Goal: Information Seeking & Learning: Find specific fact

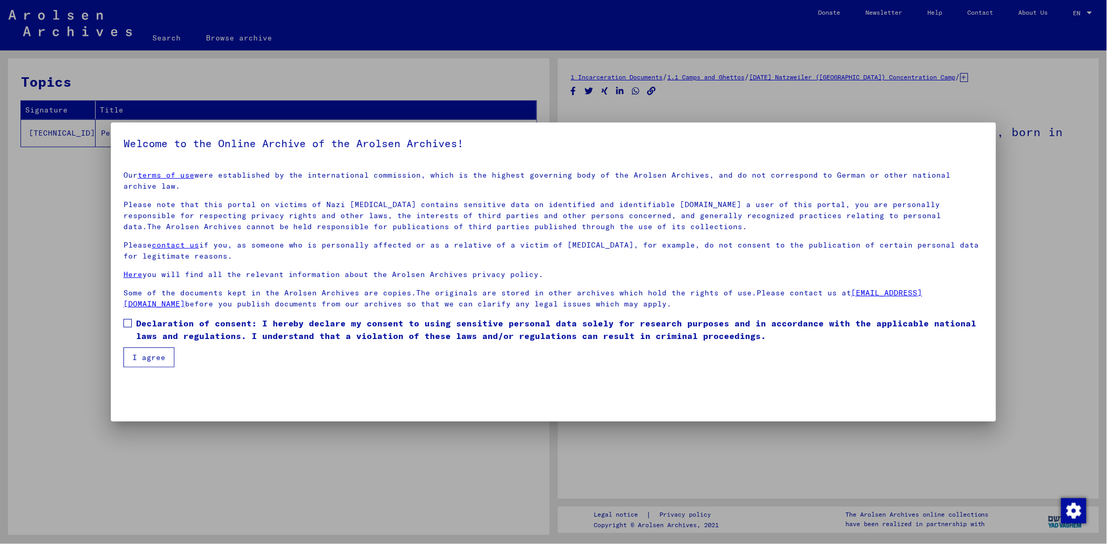
click at [128, 317] on label "Declaration of consent: I hereby declare my consent to using sensitive personal…" at bounding box center [553, 329] width 860 height 25
click at [141, 347] on button "I agree" at bounding box center [148, 357] width 51 height 20
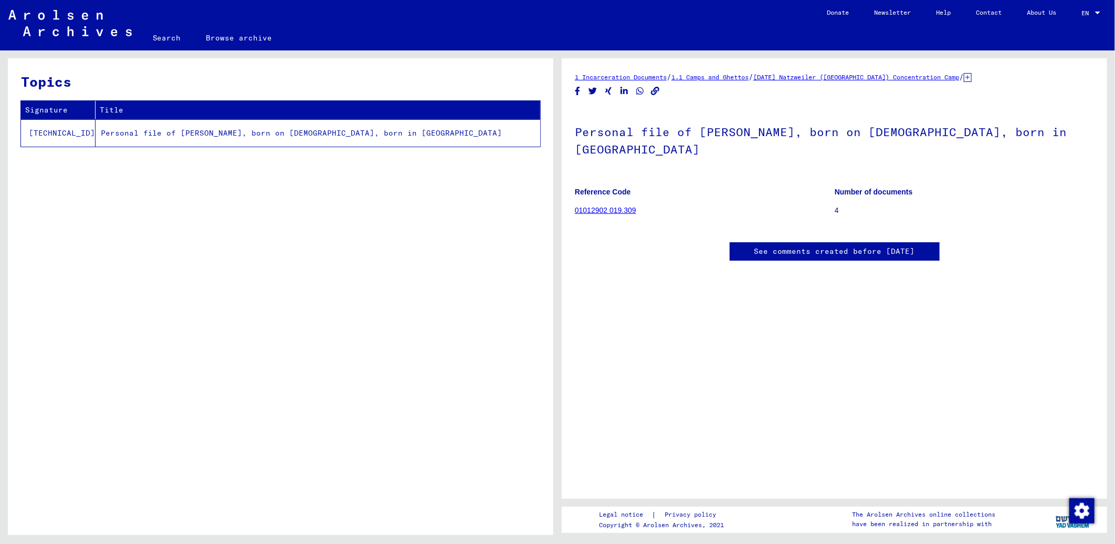
click at [102, 133] on td "Personal file of [PERSON_NAME], born on [DEMOGRAPHIC_DATA], born in [GEOGRAPHIC…" at bounding box center [318, 132] width 445 height 27
click at [615, 206] on link "01012902 019.309" at bounding box center [605, 210] width 61 height 8
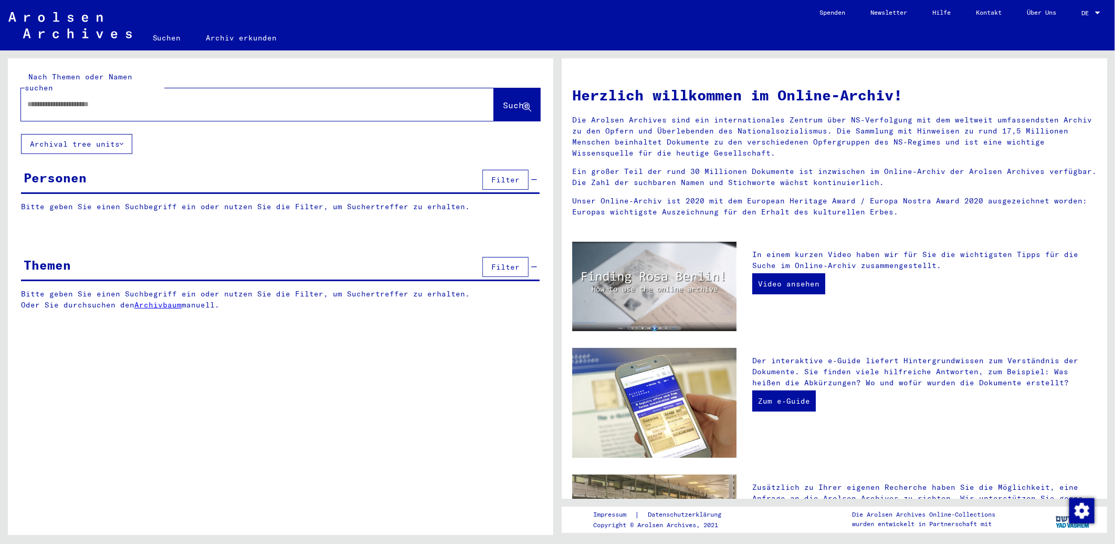
click at [1088, 12] on span "DE" at bounding box center [1088, 12] width 12 height 7
click at [1080, 18] on span "English" at bounding box center [1072, 19] width 26 height 8
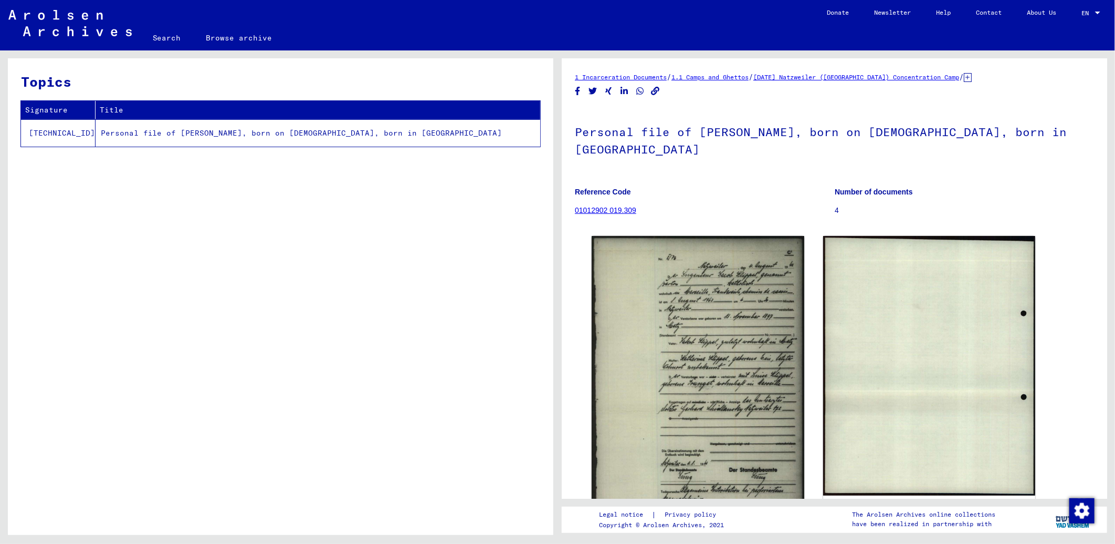
click at [106, 137] on td "Personal file of [PERSON_NAME], born on [DEMOGRAPHIC_DATA], born in [GEOGRAPHIC…" at bounding box center [318, 132] width 445 height 27
click at [158, 39] on link "Search" at bounding box center [167, 37] width 54 height 25
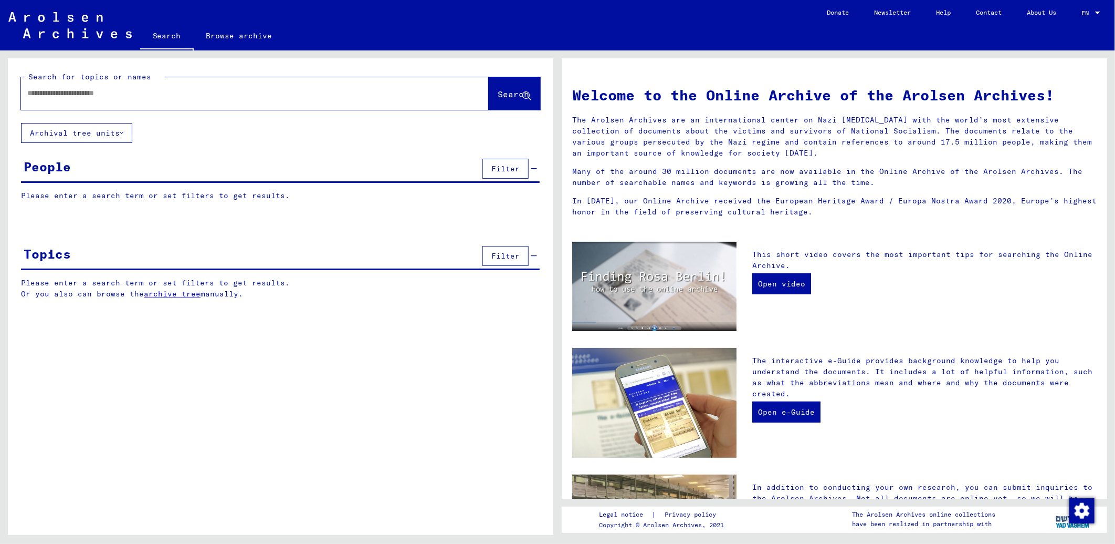
click at [144, 92] on input "text" at bounding box center [242, 93] width 430 height 11
click at [498, 91] on span "Search" at bounding box center [514, 94] width 32 height 11
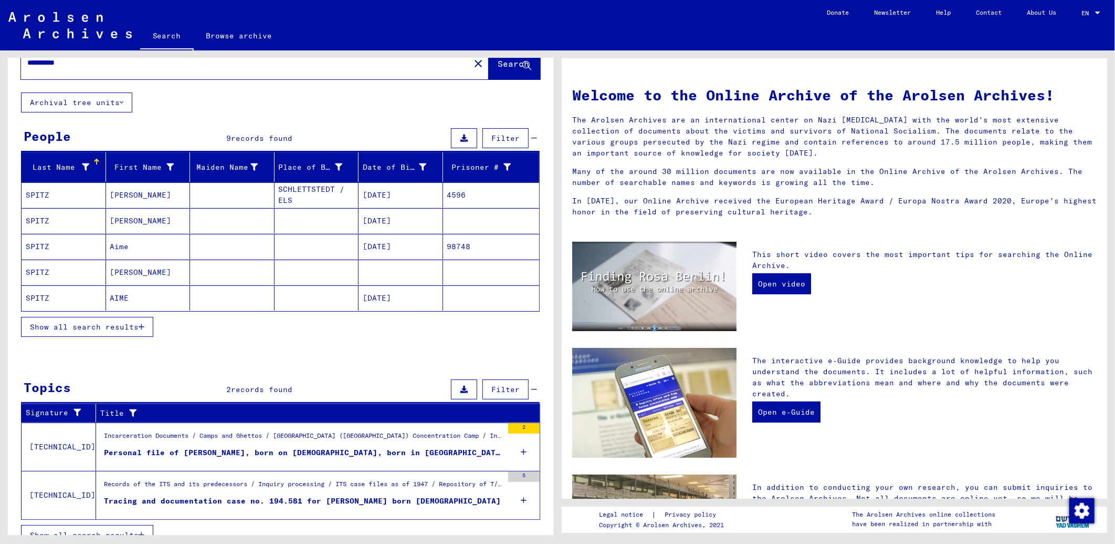
scroll to position [46, 0]
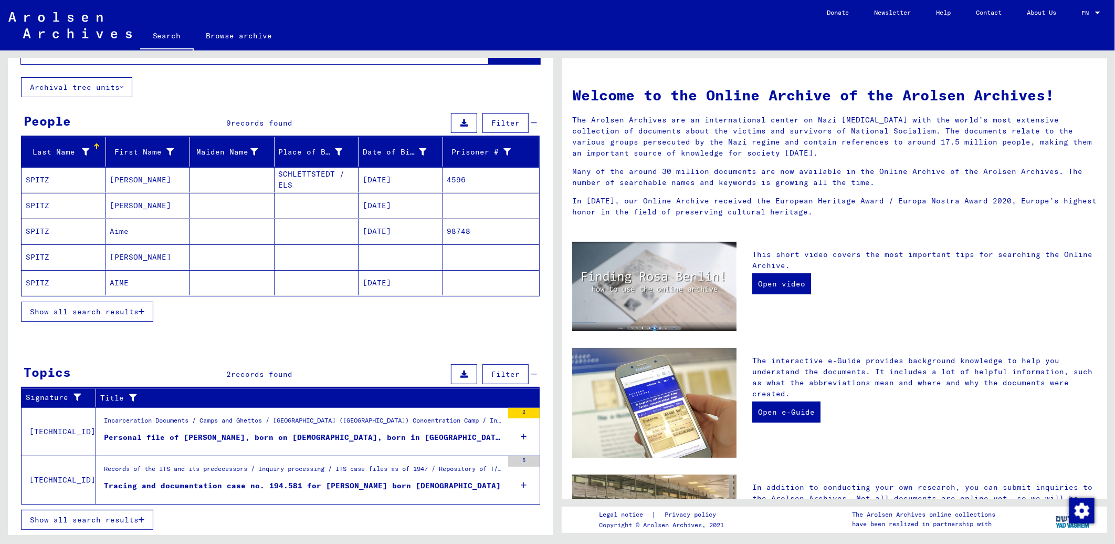
click at [120, 436] on div "Personal file of [PERSON_NAME], born on [DEMOGRAPHIC_DATA], born in [GEOGRAPHIC…" at bounding box center [303, 437] width 399 height 11
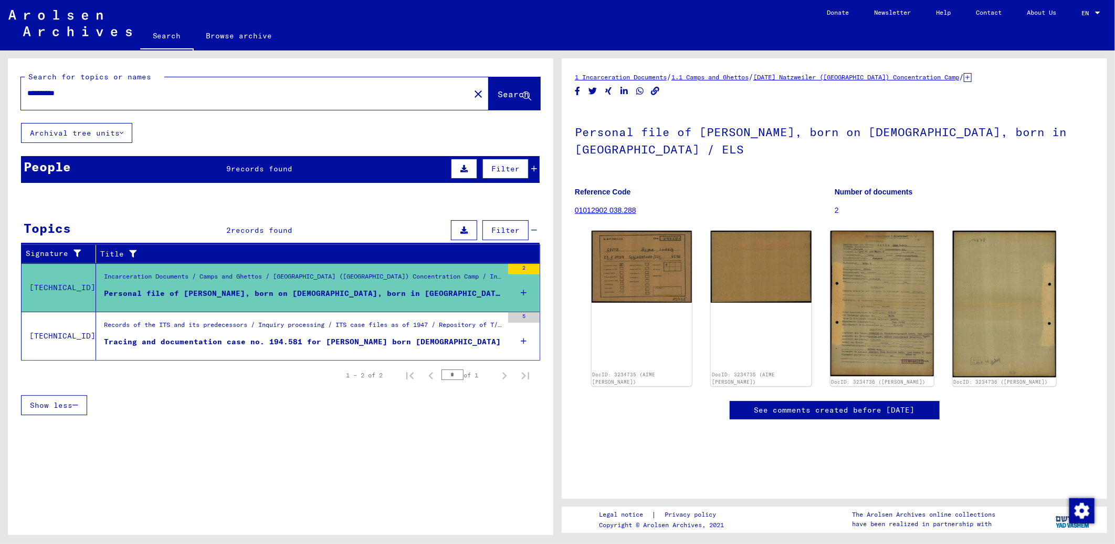
click at [145, 341] on div "Tracing and documentation case no. 194.581 for [PERSON_NAME] born [DEMOGRAPHIC_…" at bounding box center [302, 341] width 397 height 11
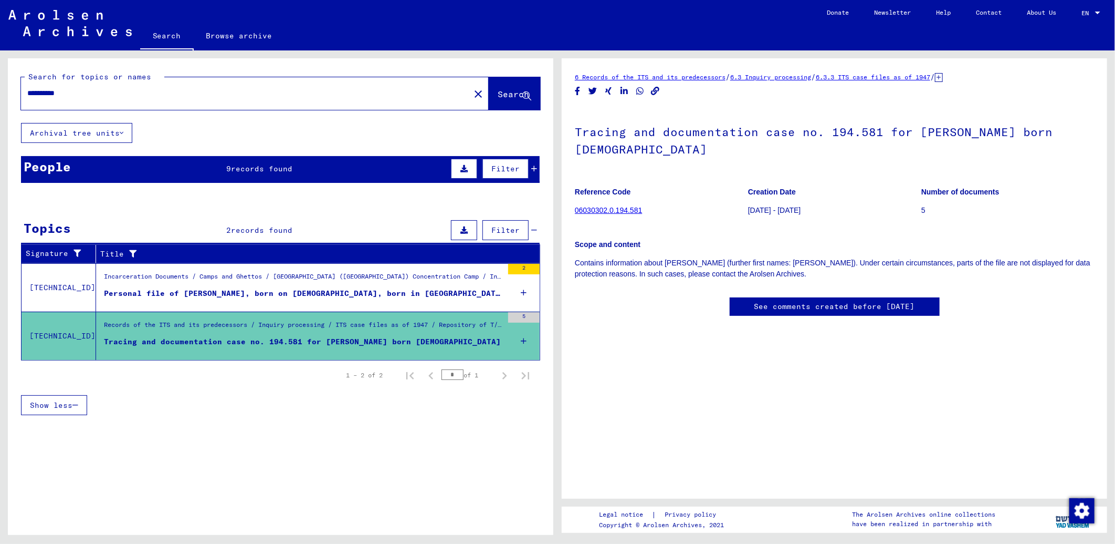
click at [196, 339] on div "Tracing and documentation case no. 194.581 for [PERSON_NAME] born [DEMOGRAPHIC_…" at bounding box center [302, 341] width 397 height 11
click at [118, 86] on div "**********" at bounding box center [242, 93] width 443 height 24
drag, startPoint x: 82, startPoint y: 95, endPoint x: 2, endPoint y: 103, distance: 80.8
click at [3, 102] on div "**********" at bounding box center [279, 292] width 558 height 484
type input "**********"
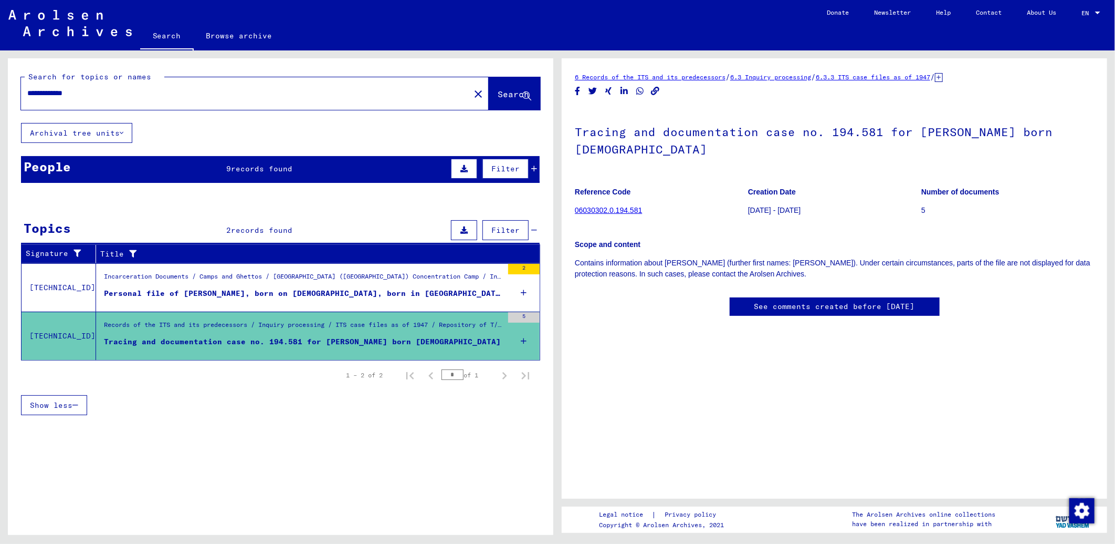
click at [504, 97] on span "Search" at bounding box center [514, 94] width 32 height 11
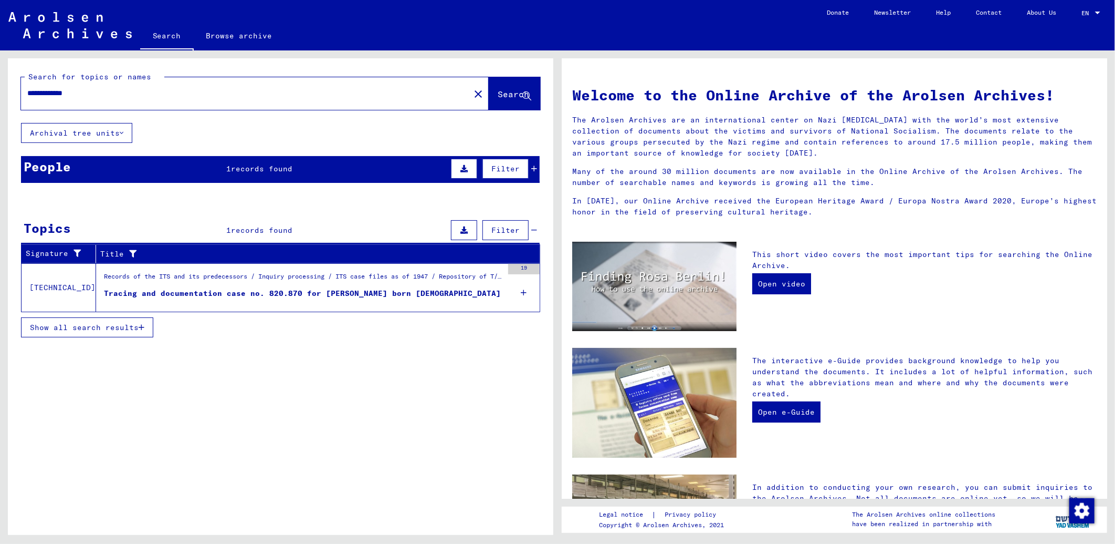
click at [161, 289] on div "Tracing and documentation case no. 820.870 for [PERSON_NAME] born [DEMOGRAPHIC_…" at bounding box center [302, 293] width 397 height 11
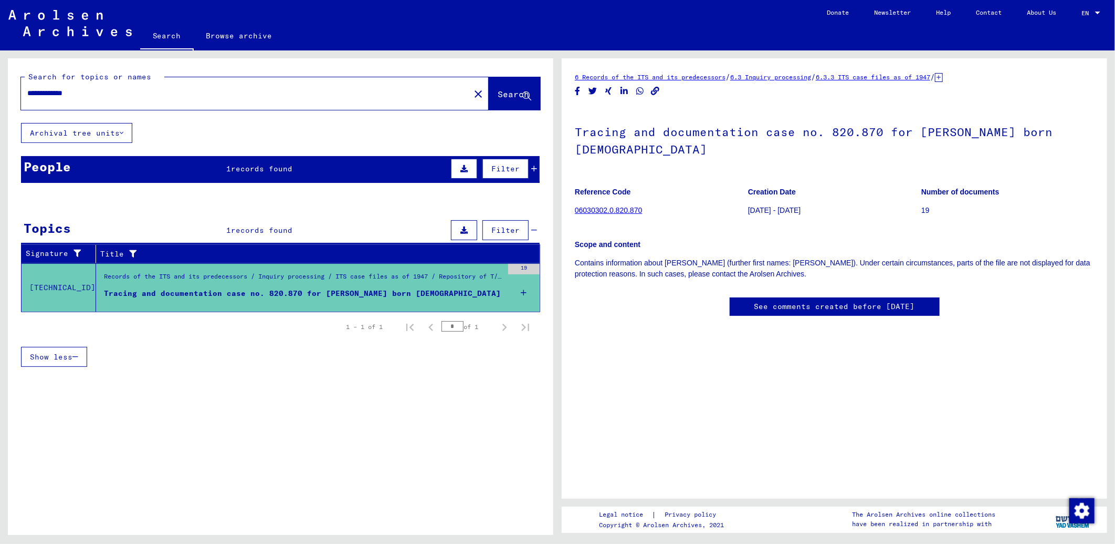
click at [161, 289] on div "Tracing and documentation case no. 820.870 for [PERSON_NAME] born [DEMOGRAPHIC_…" at bounding box center [302, 293] width 397 height 11
drag, startPoint x: 161, startPoint y: 289, endPoint x: 310, endPoint y: 216, distance: 165.8
click at [310, 216] on mat-cell "[GEOGRAPHIC_DATA]" at bounding box center [317, 226] width 85 height 26
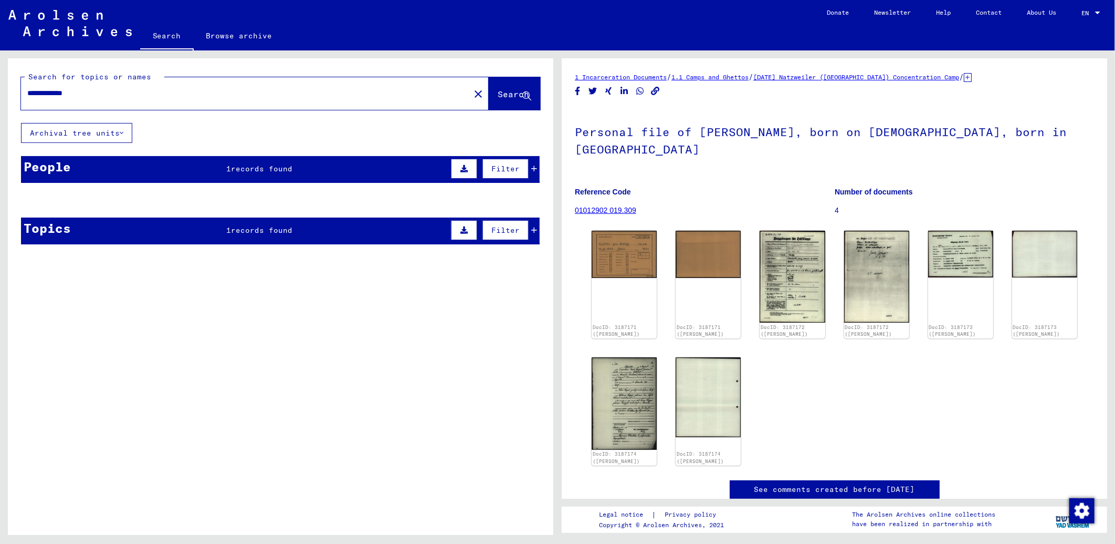
click at [123, 131] on icon at bounding box center [122, 132] width 4 height 7
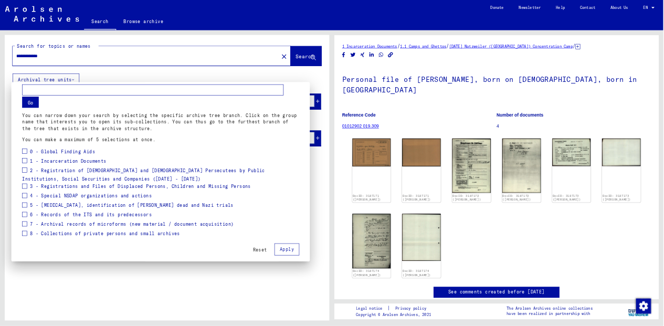
scroll to position [21, 0]
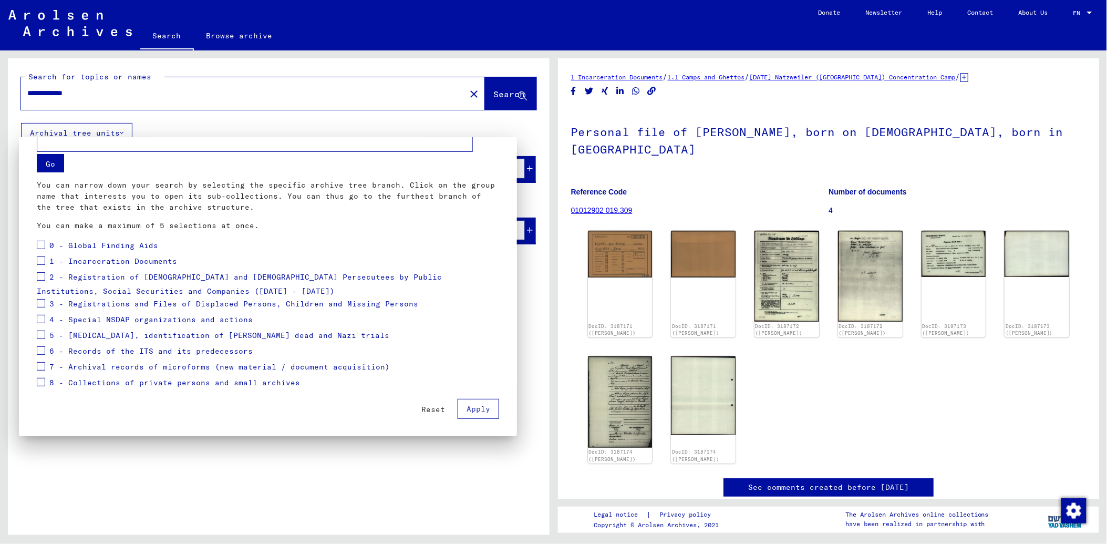
click at [626, 374] on div at bounding box center [553, 272] width 1107 height 544
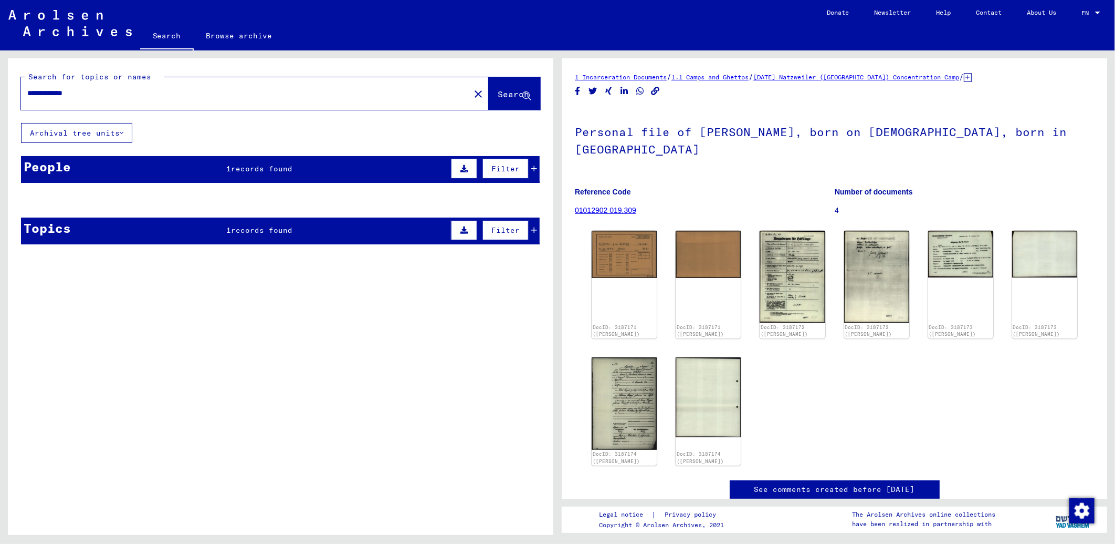
click at [626, 374] on img at bounding box center [624, 403] width 65 height 92
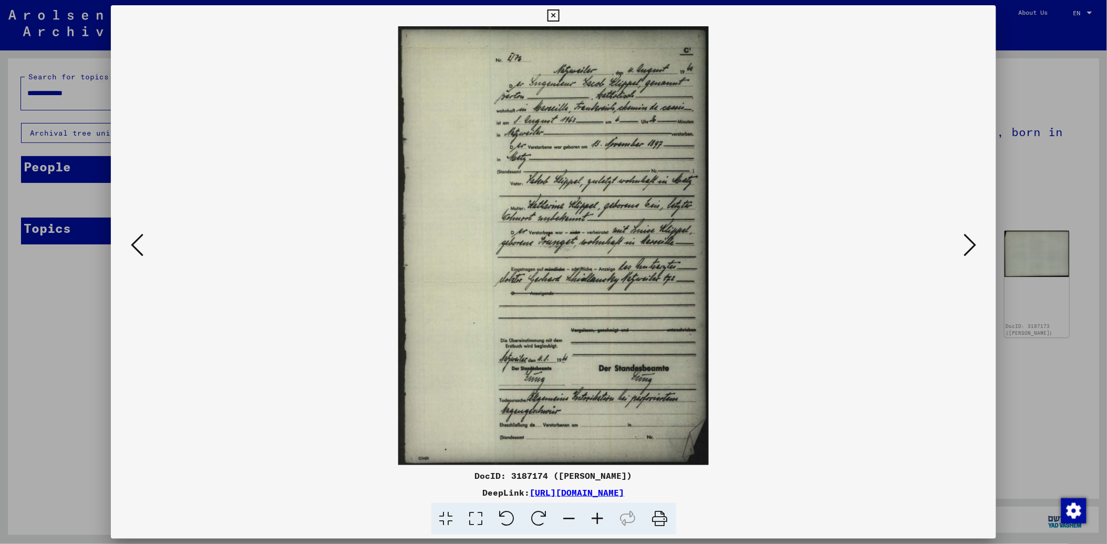
click at [626, 374] on img at bounding box center [554, 245] width 814 height 439
click at [972, 239] on icon at bounding box center [969, 244] width 13 height 25
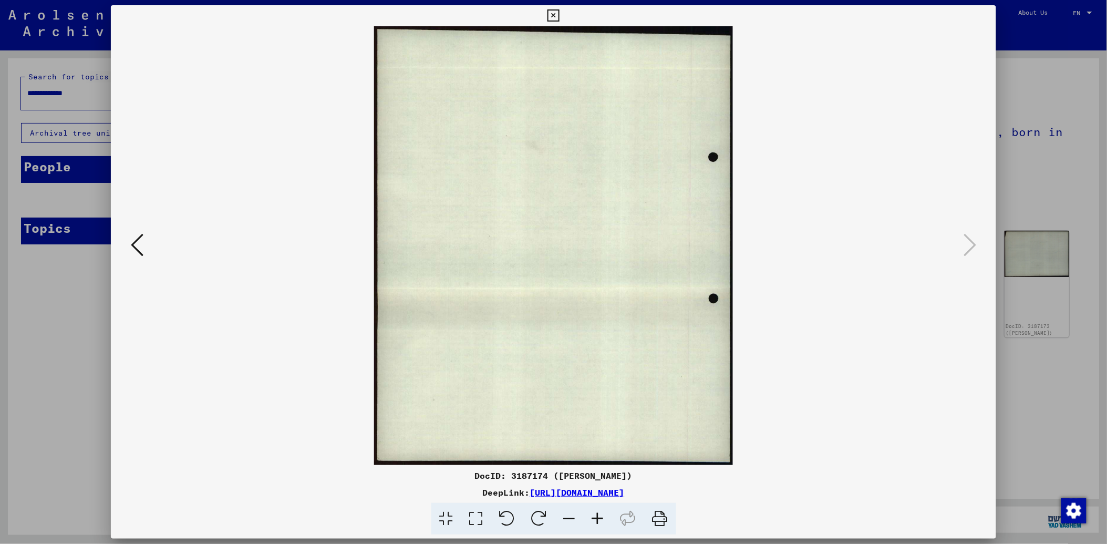
click at [131, 243] on icon at bounding box center [137, 244] width 13 height 25
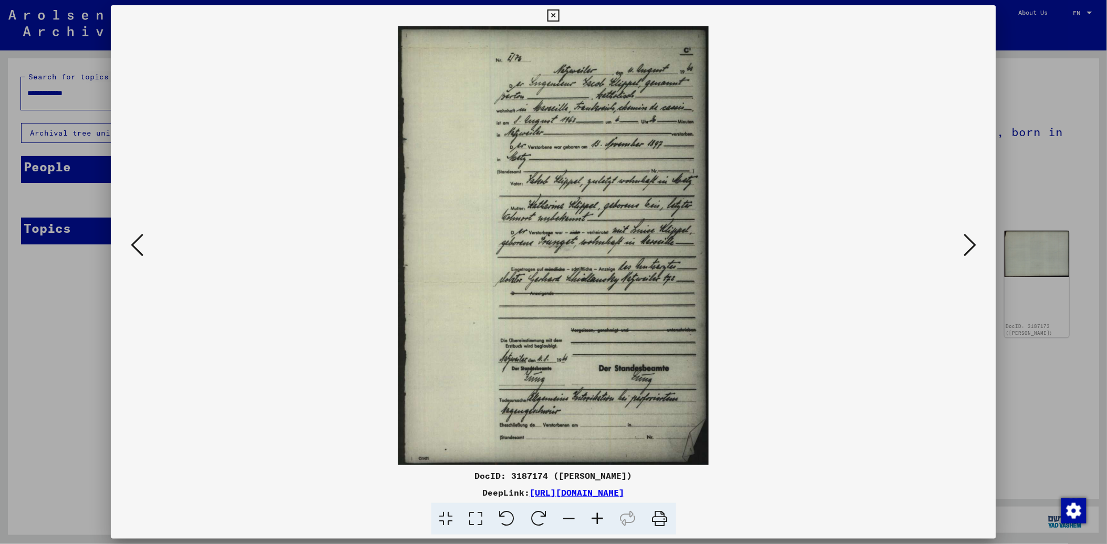
click at [131, 243] on icon at bounding box center [137, 244] width 13 height 25
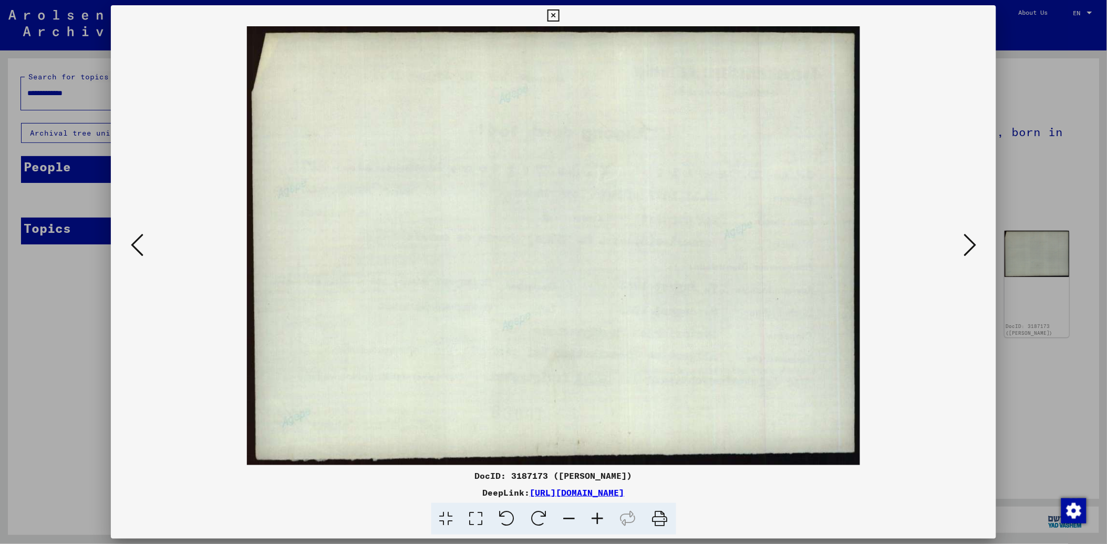
click at [131, 243] on icon at bounding box center [137, 244] width 13 height 25
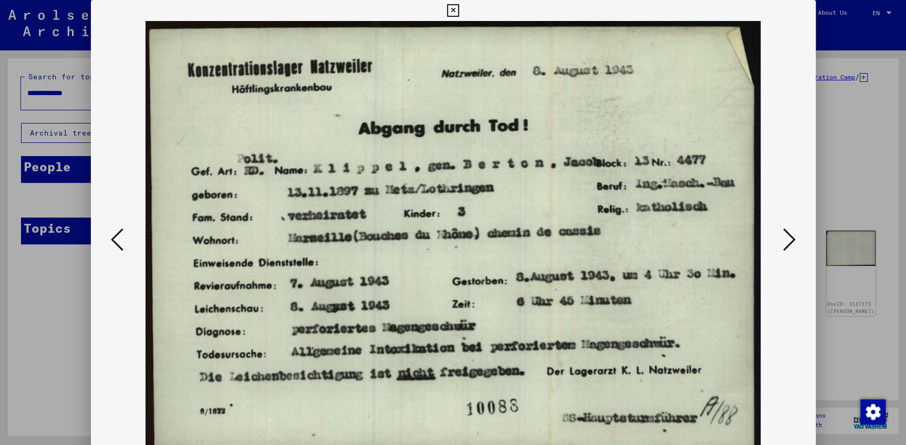
click at [108, 225] on button at bounding box center [117, 240] width 19 height 30
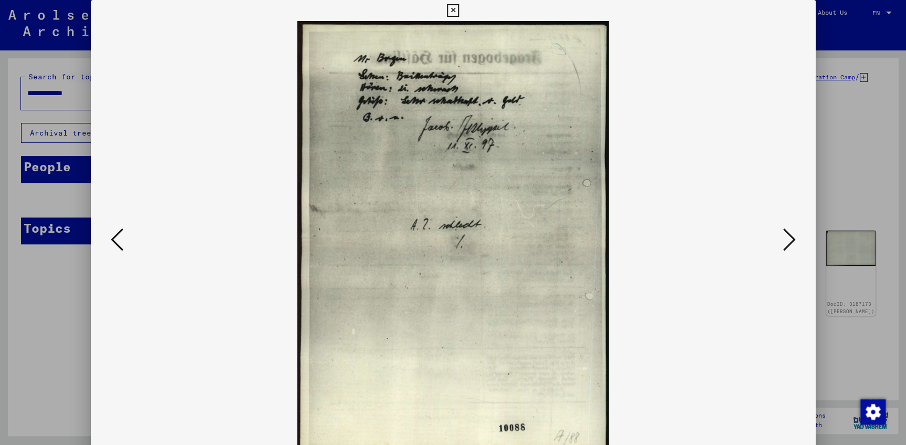
click at [111, 239] on icon at bounding box center [117, 239] width 13 height 25
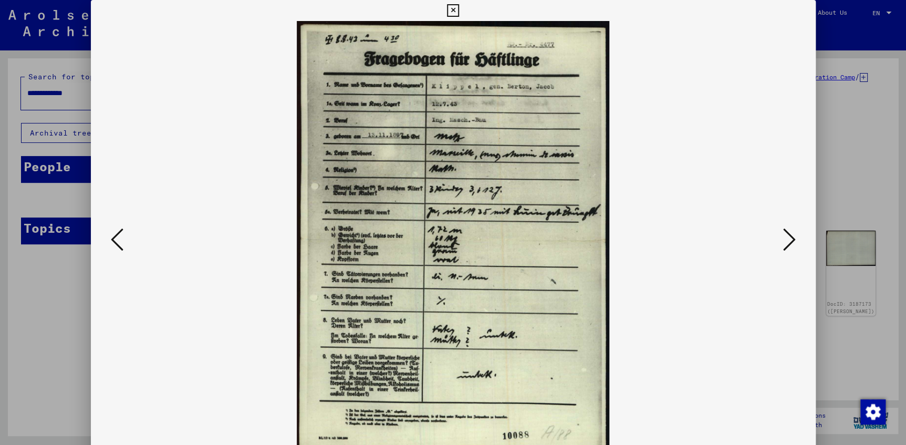
click at [112, 238] on icon at bounding box center [117, 239] width 13 height 25
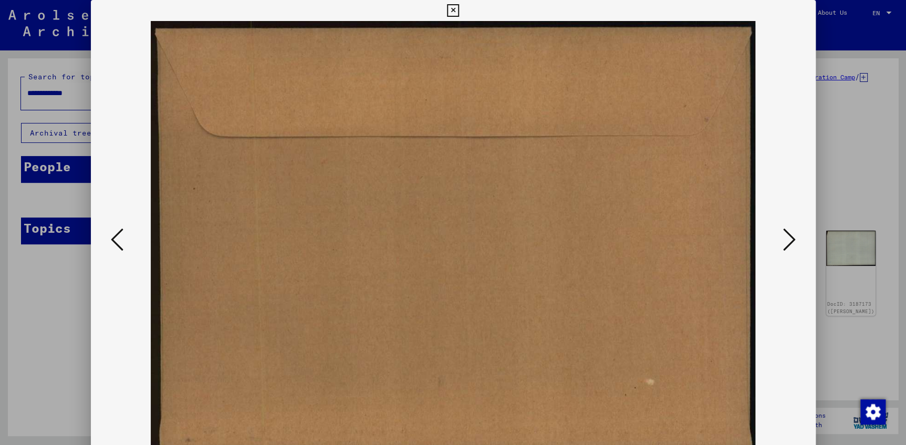
click at [118, 241] on icon at bounding box center [117, 239] width 13 height 25
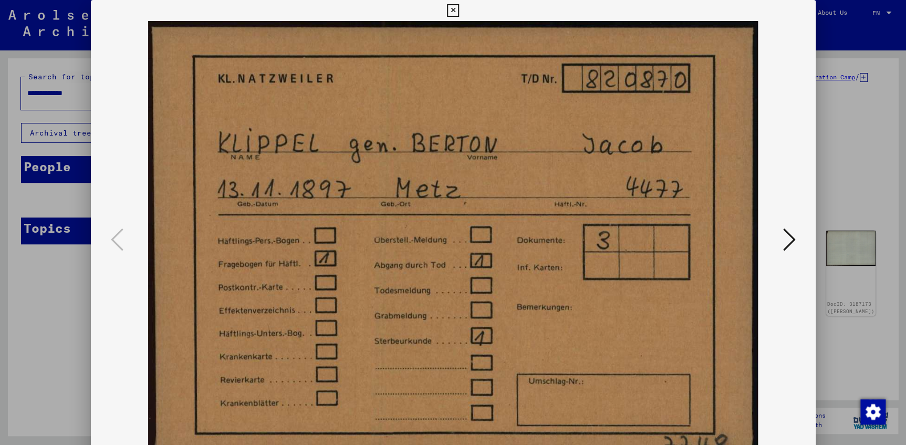
click at [793, 236] on icon at bounding box center [789, 239] width 13 height 25
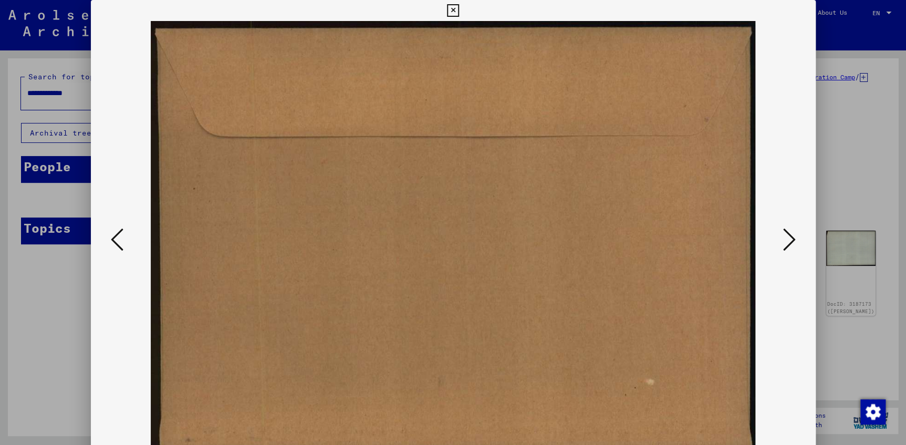
click at [793, 236] on icon at bounding box center [789, 239] width 13 height 25
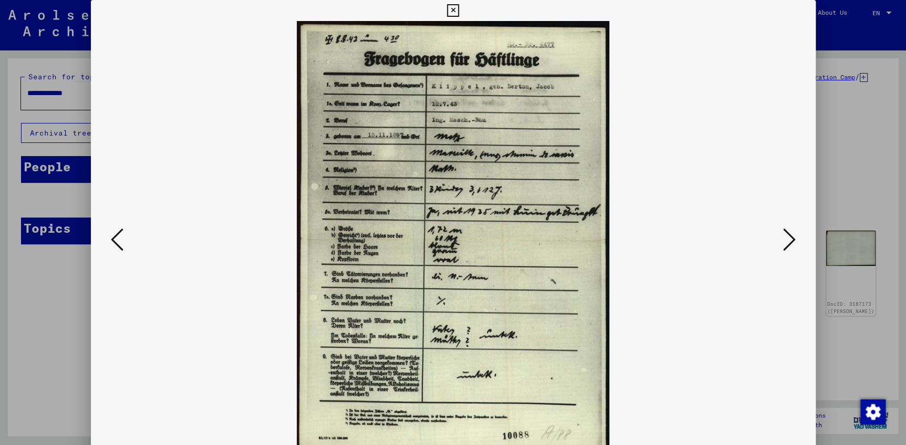
click at [793, 236] on icon at bounding box center [789, 239] width 13 height 25
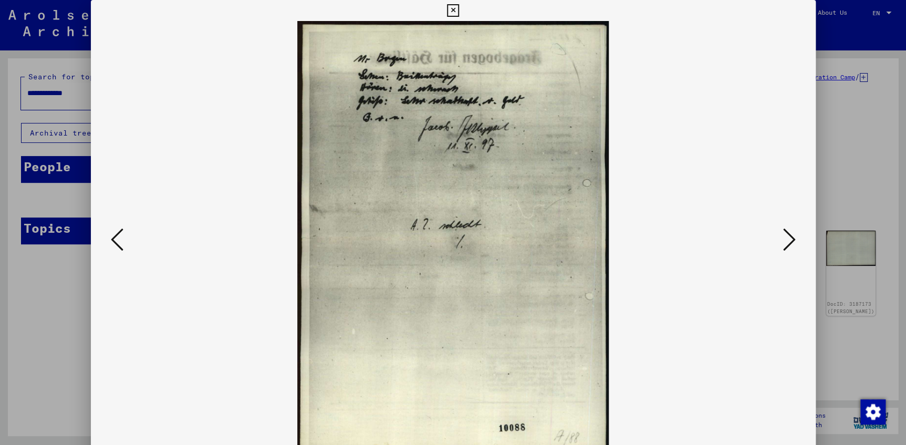
click at [793, 236] on icon at bounding box center [789, 239] width 13 height 25
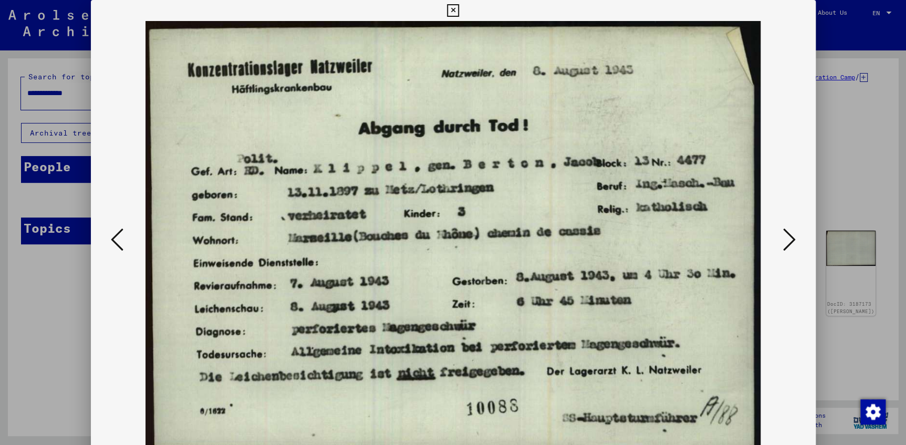
click at [474, 258] on img at bounding box center [453, 240] width 653 height 439
click at [789, 243] on icon at bounding box center [789, 239] width 13 height 25
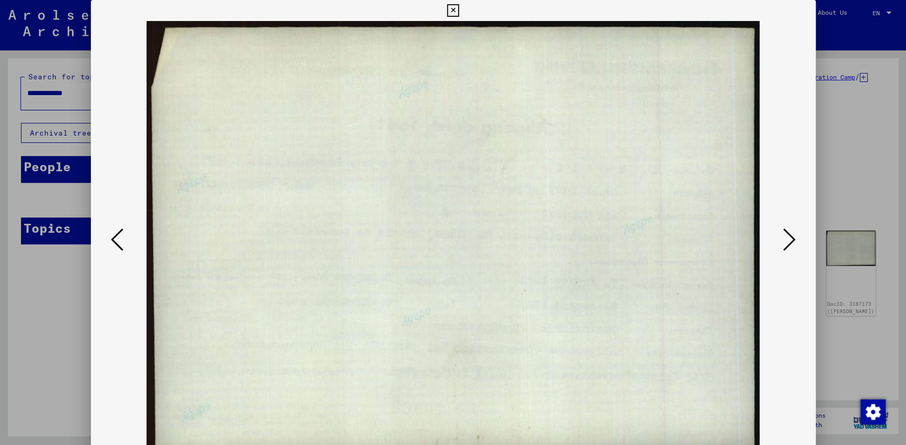
click at [789, 243] on icon at bounding box center [789, 239] width 13 height 25
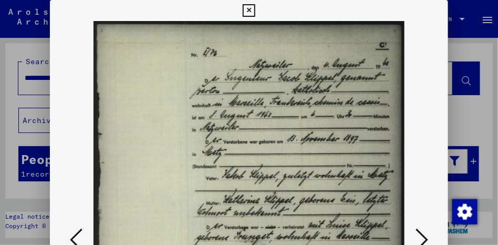
click at [252, 191] on img at bounding box center [249, 240] width 327 height 439
drag, startPoint x: 314, startPoint y: 170, endPoint x: 315, endPoint y: 98, distance: 72.0
click at [315, 98] on img at bounding box center [249, 240] width 327 height 439
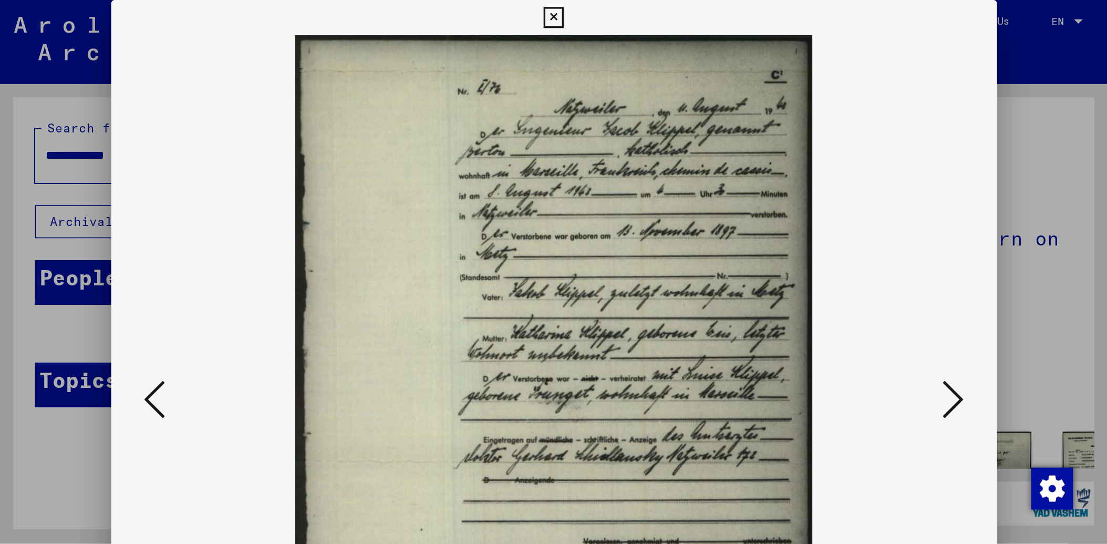
scroll to position [0, 0]
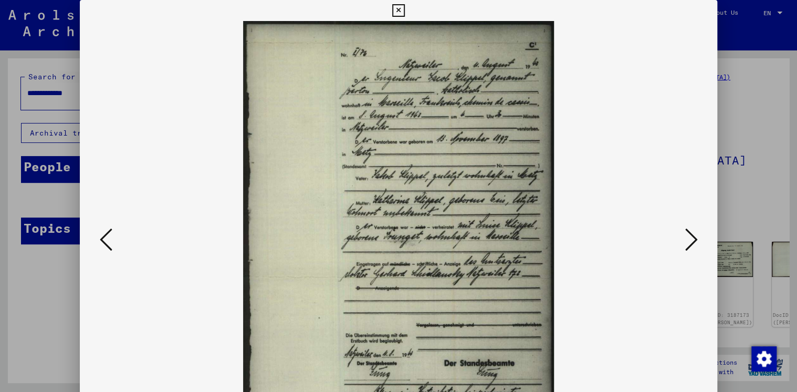
click at [433, 363] on img at bounding box center [399, 240] width 566 height 439
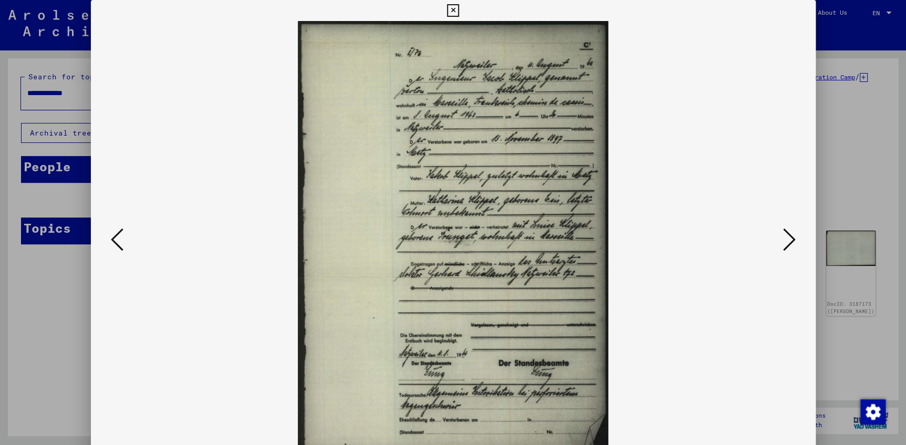
click at [788, 231] on icon at bounding box center [789, 239] width 13 height 25
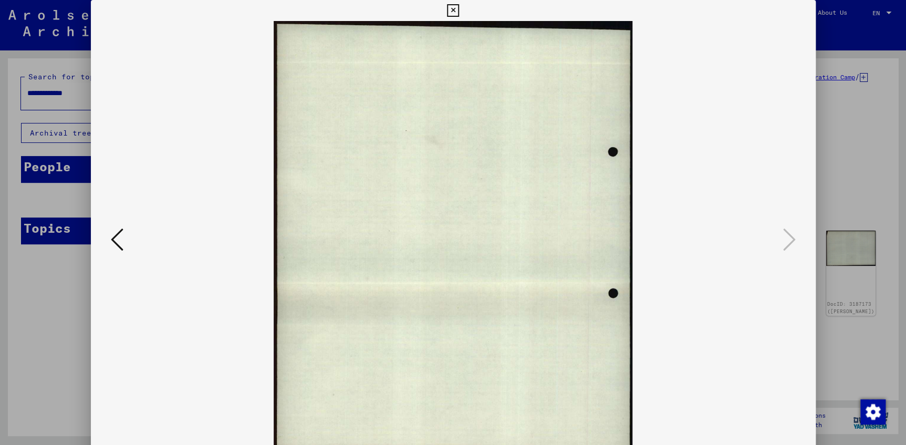
click at [115, 237] on icon at bounding box center [117, 239] width 13 height 25
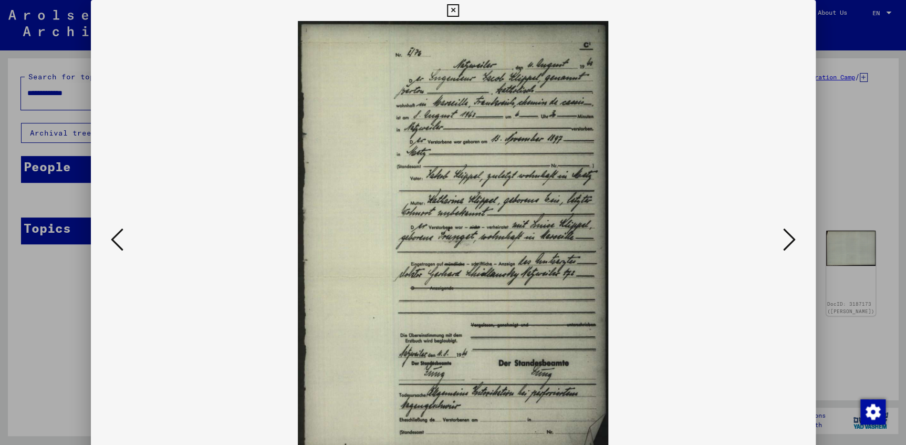
click at [115, 237] on icon at bounding box center [117, 239] width 13 height 25
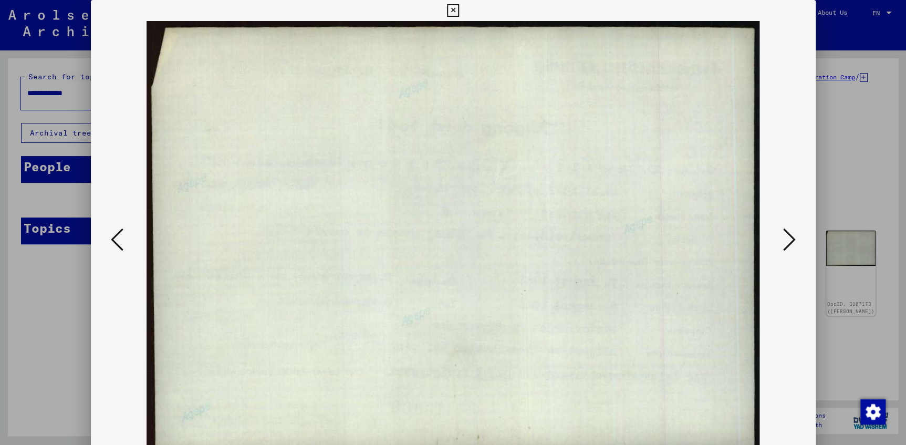
click at [115, 237] on icon at bounding box center [117, 239] width 13 height 25
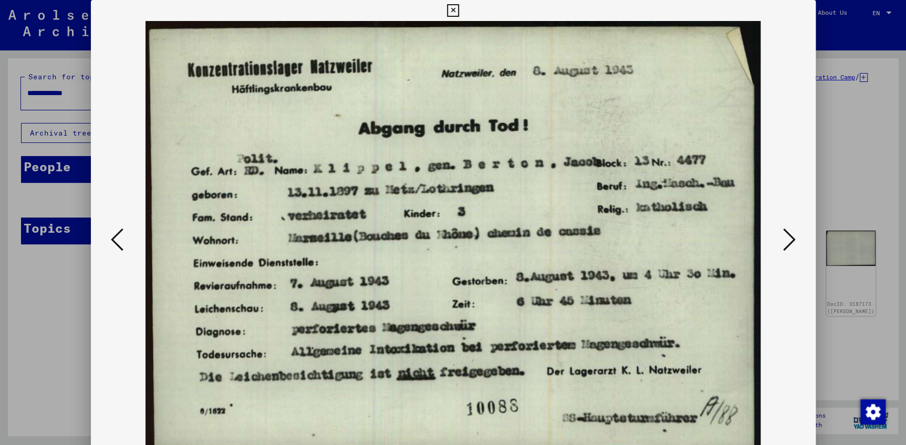
click at [115, 237] on icon at bounding box center [117, 239] width 13 height 25
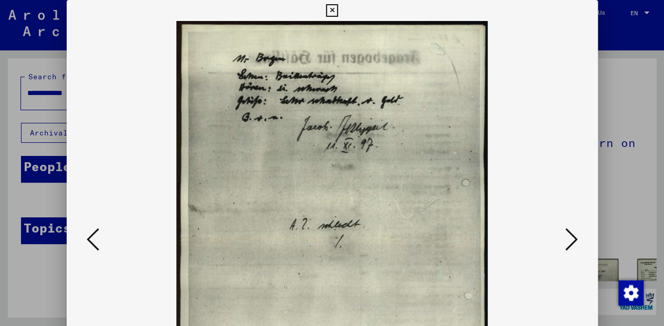
click at [95, 237] on icon at bounding box center [93, 239] width 13 height 25
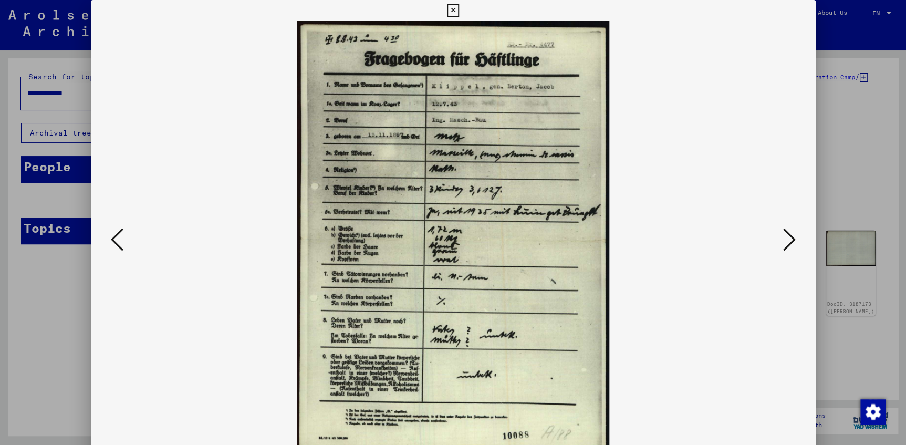
click at [112, 239] on icon at bounding box center [117, 239] width 13 height 25
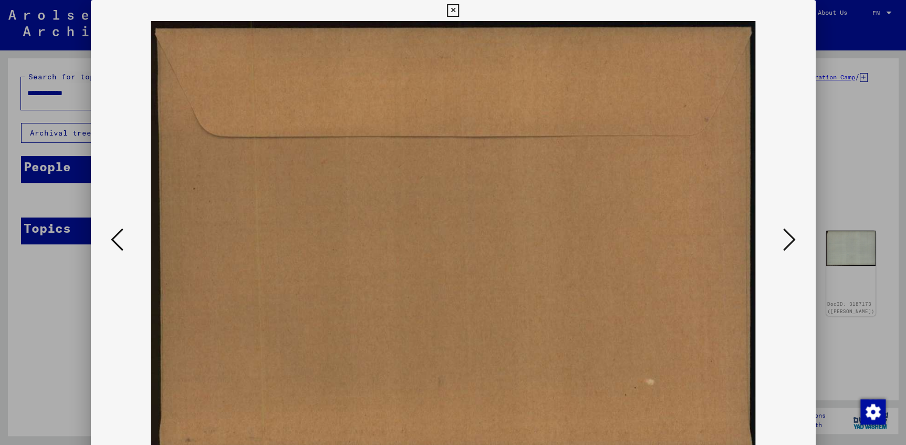
click at [112, 239] on icon at bounding box center [117, 239] width 13 height 25
